Goal: Task Accomplishment & Management: Use online tool/utility

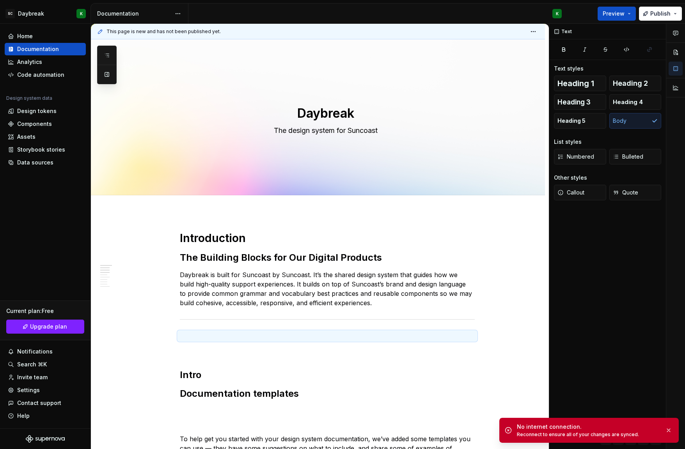
scroll to position [0, 0]
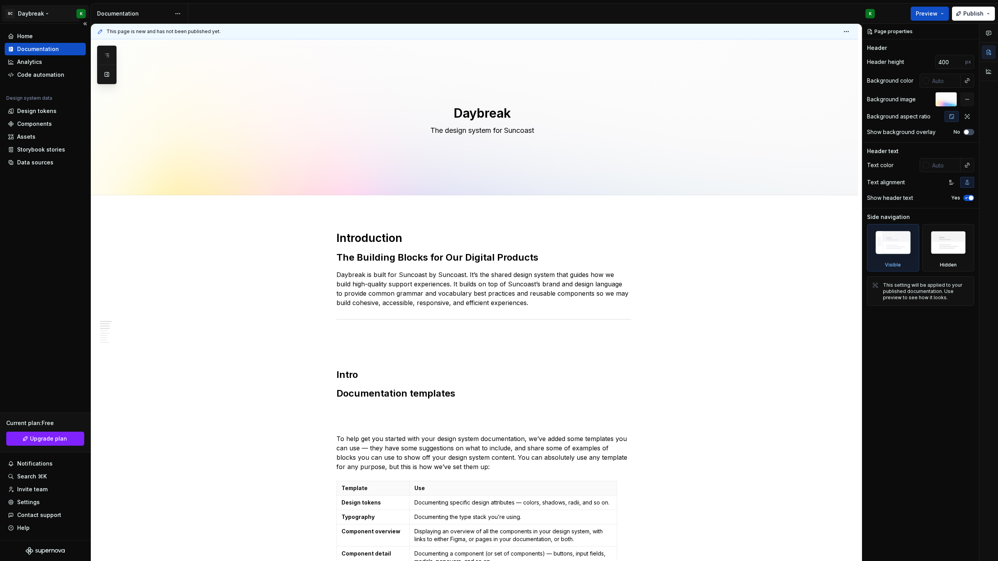
type textarea "*"
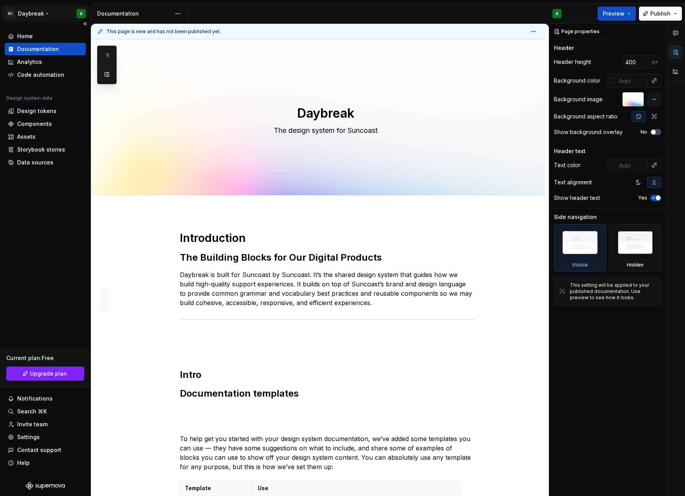
type textarea "*"
